Goal: Information Seeking & Learning: Find specific page/section

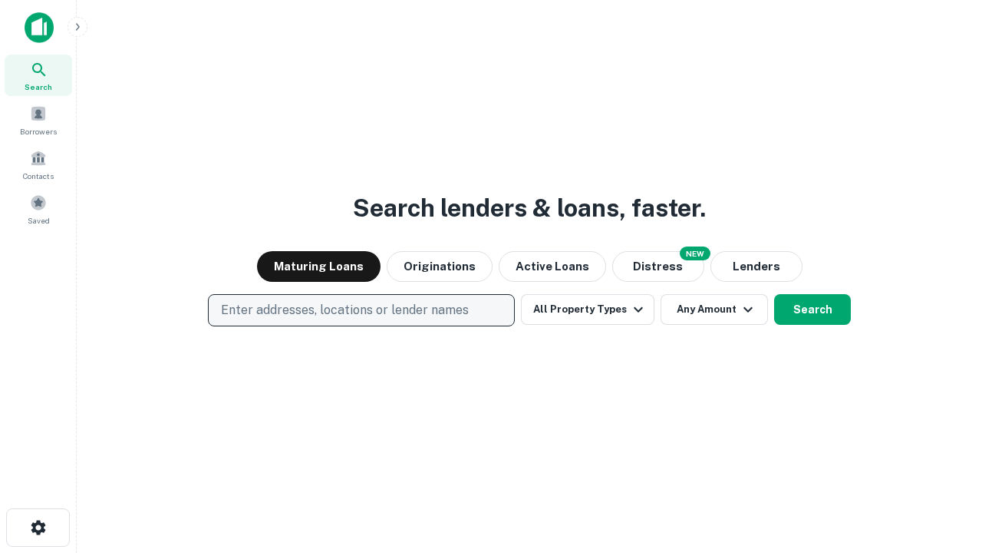
click at [361, 310] on p "Enter addresses, locations or lender names" at bounding box center [345, 310] width 248 height 18
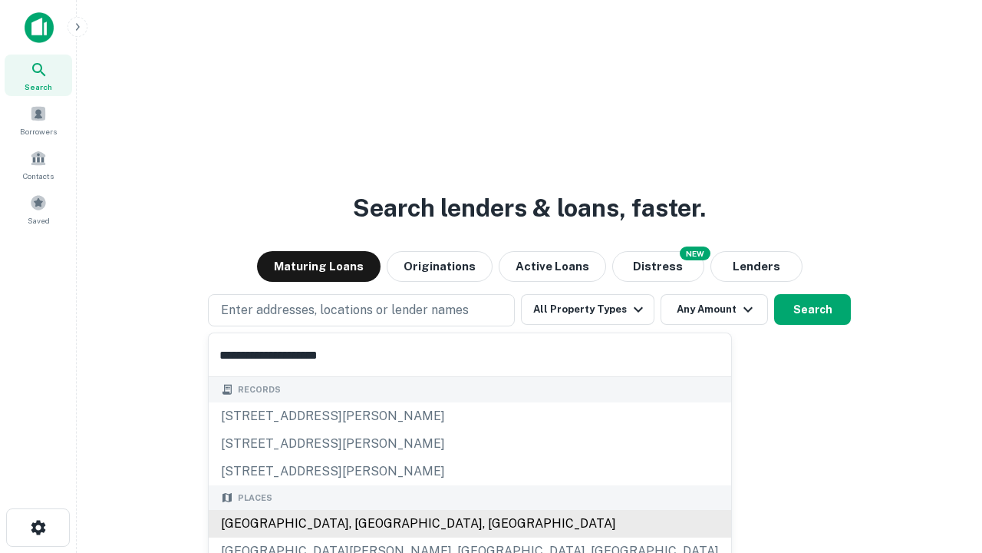
click at [367, 523] on div "[GEOGRAPHIC_DATA], [GEOGRAPHIC_DATA], [GEOGRAPHIC_DATA]" at bounding box center [470, 524] width 523 height 28
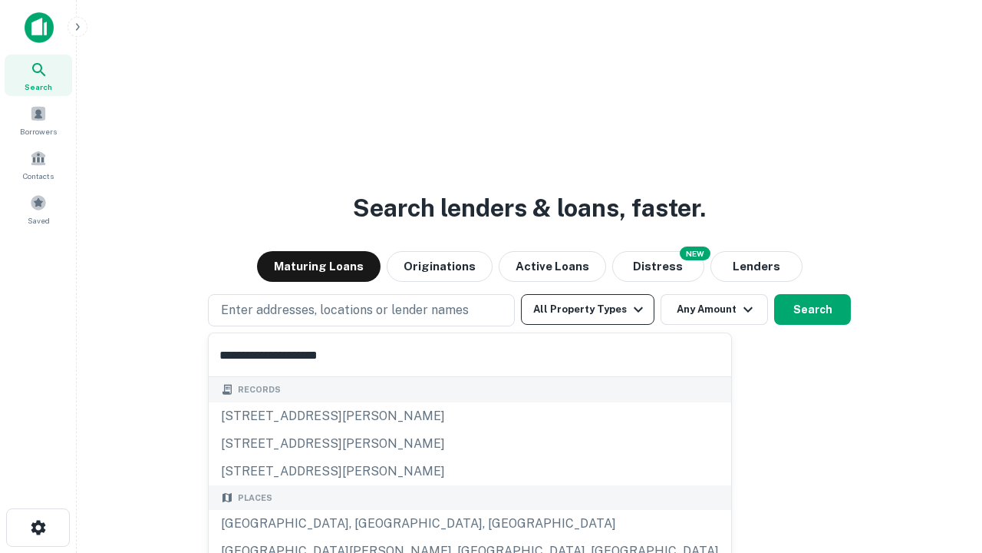
click at [588, 309] on button "All Property Types" at bounding box center [588, 309] width 134 height 31
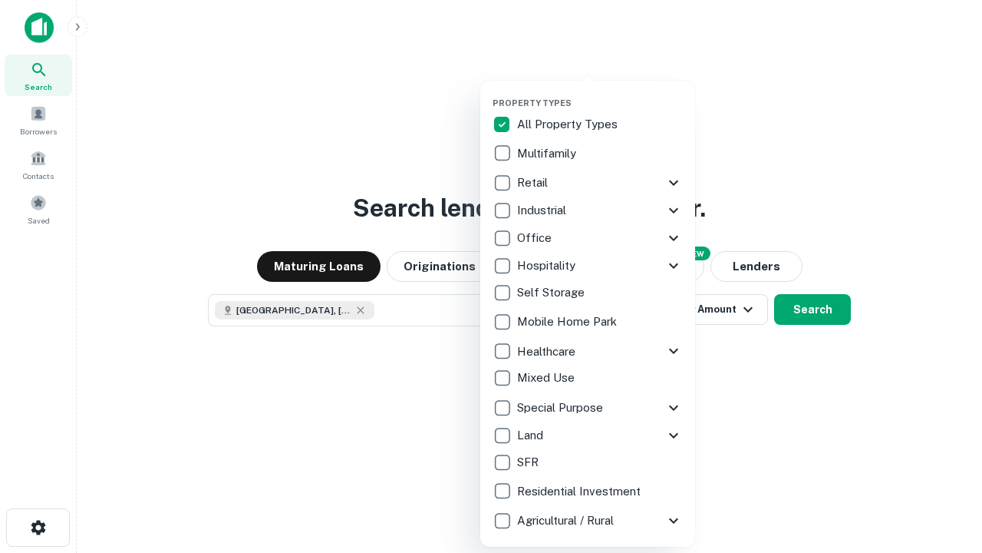
click at [600, 93] on button "button" at bounding box center [600, 93] width 215 height 1
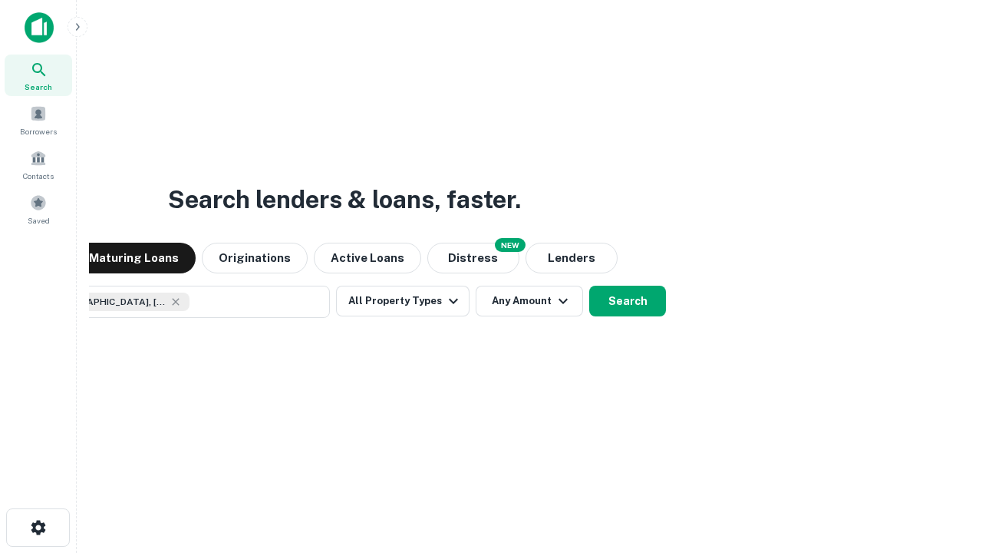
scroll to position [25, 0]
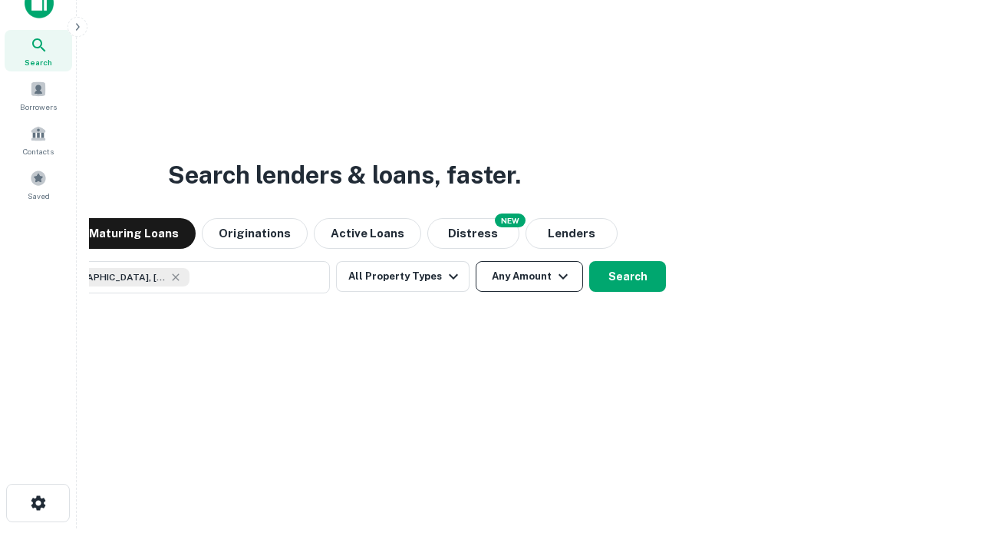
click at [476, 261] on button "Any Amount" at bounding box center [529, 276] width 107 height 31
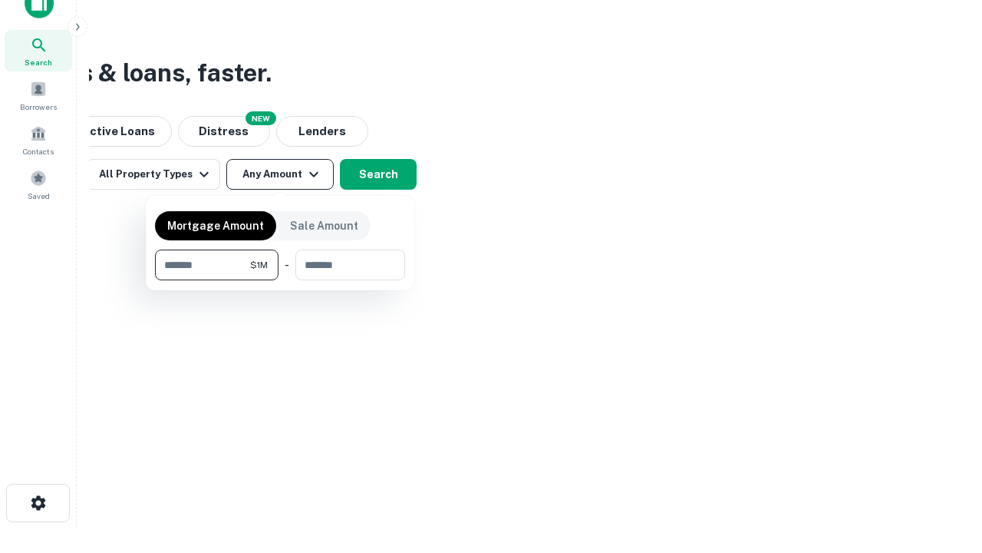
type input "*******"
click at [280, 280] on button "button" at bounding box center [280, 280] width 250 height 1
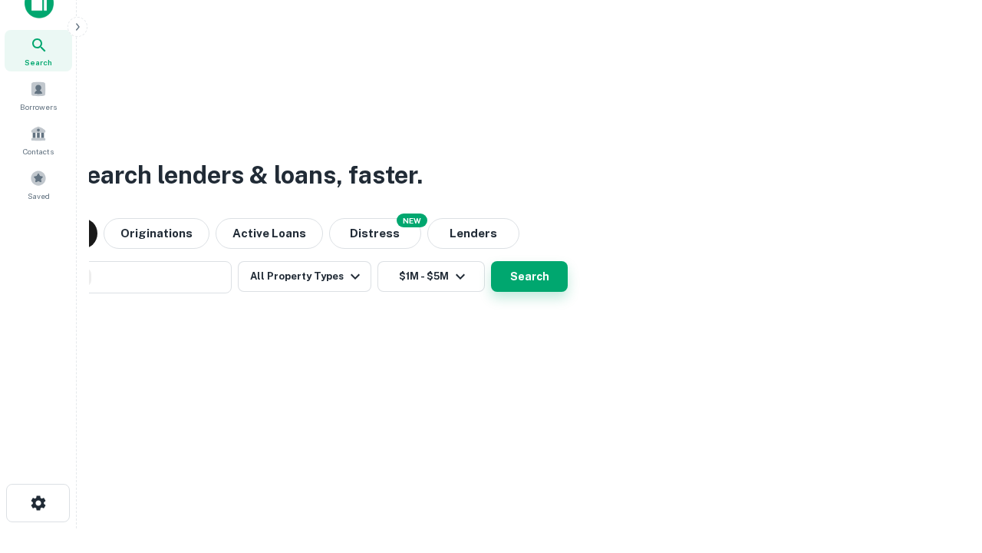
click at [491, 261] on button "Search" at bounding box center [529, 276] width 77 height 31
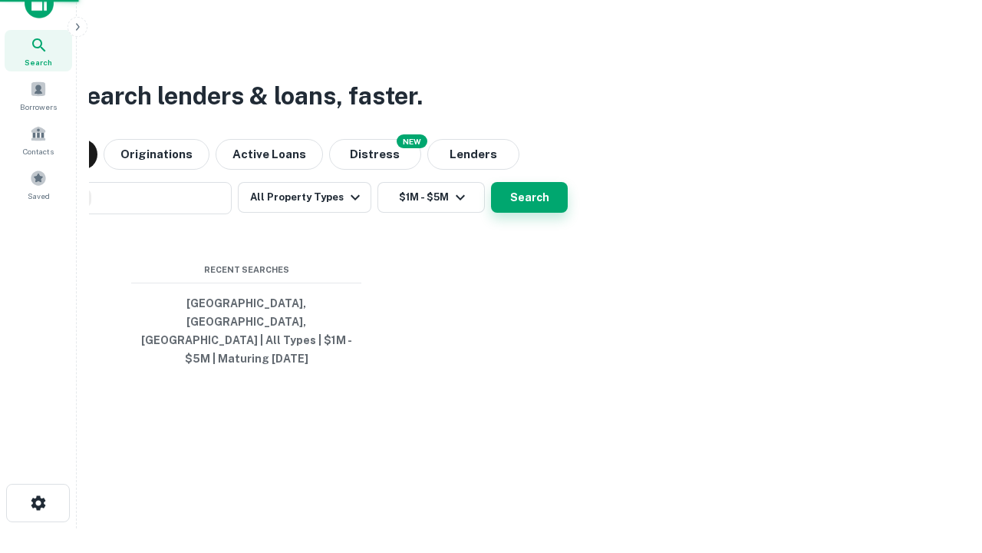
scroll to position [50, 434]
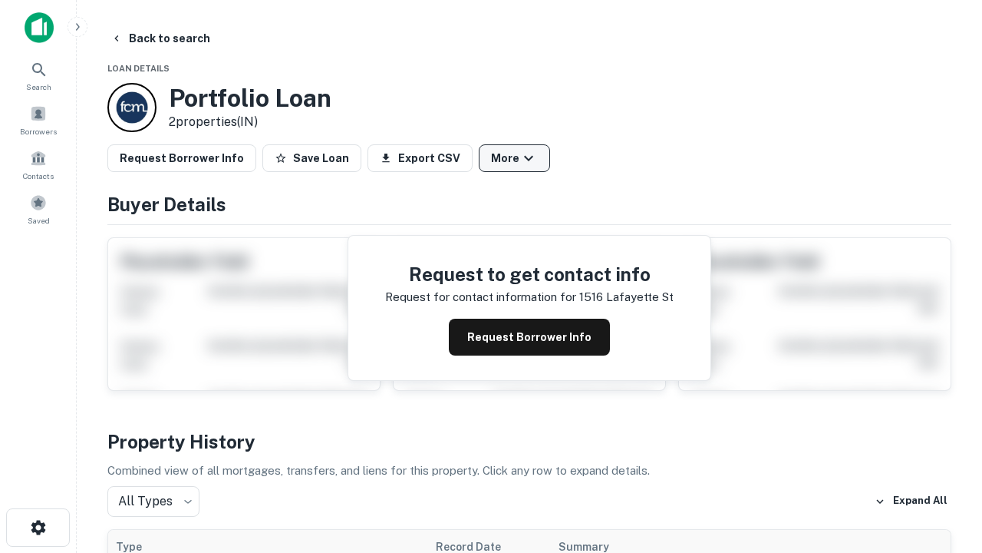
click at [514, 158] on button "More" at bounding box center [514, 158] width 71 height 28
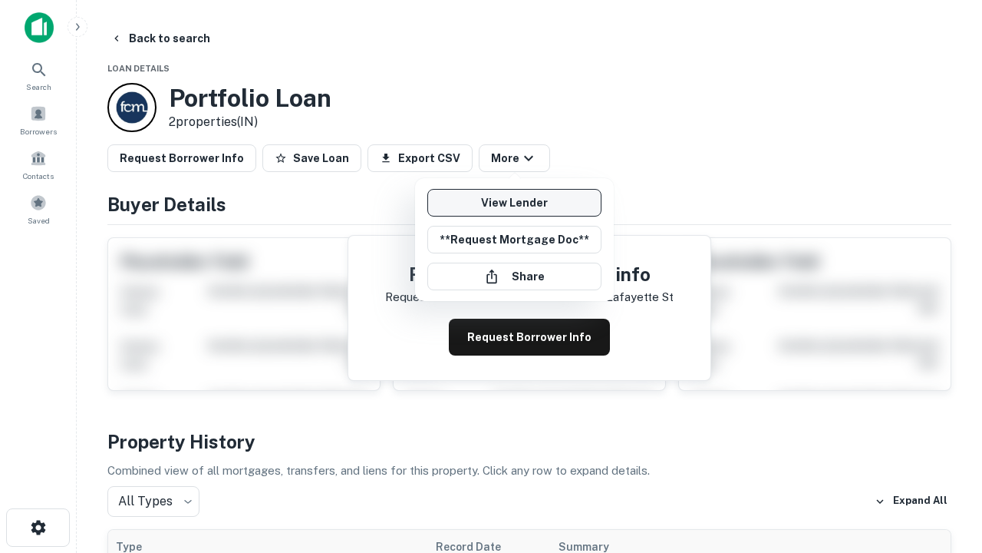
click at [514, 203] on link "View Lender" at bounding box center [514, 203] width 174 height 28
